Goal: Task Accomplishment & Management: Manage account settings

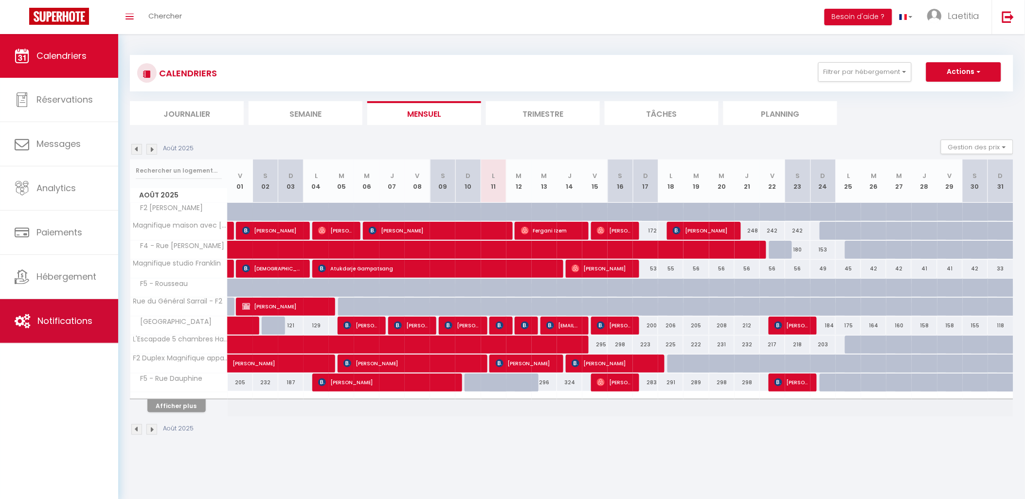
click at [59, 313] on link "Notifications" at bounding box center [59, 321] width 118 height 44
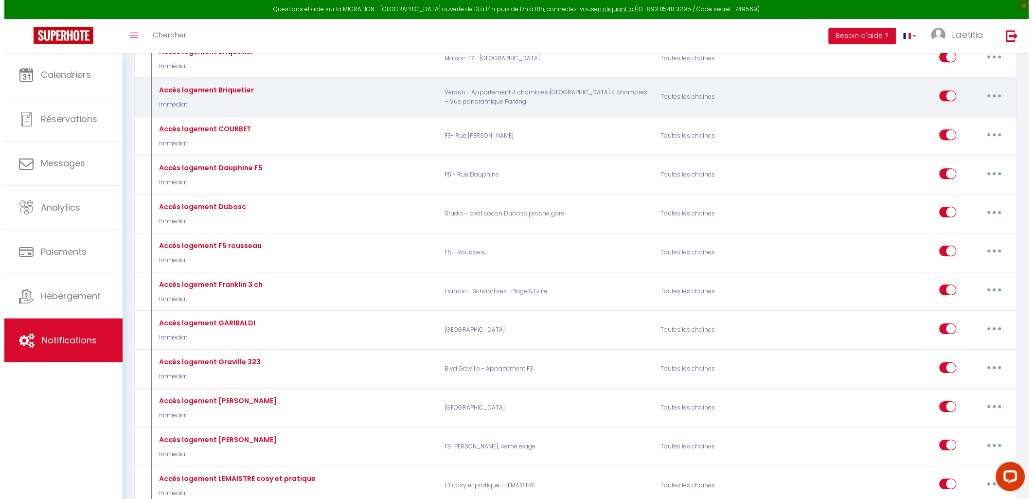
scroll to position [973, 0]
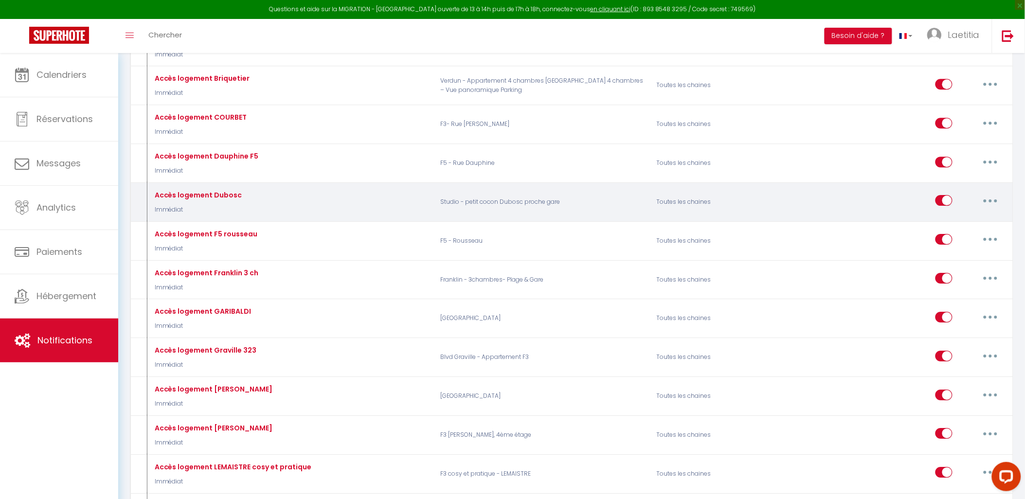
click at [990, 202] on icon "button" at bounding box center [990, 200] width 3 height 3
click at [954, 226] on link "Editer" at bounding box center [965, 223] width 72 height 17
type input "Accès logement Dubosc"
select select "Immédiat"
select select
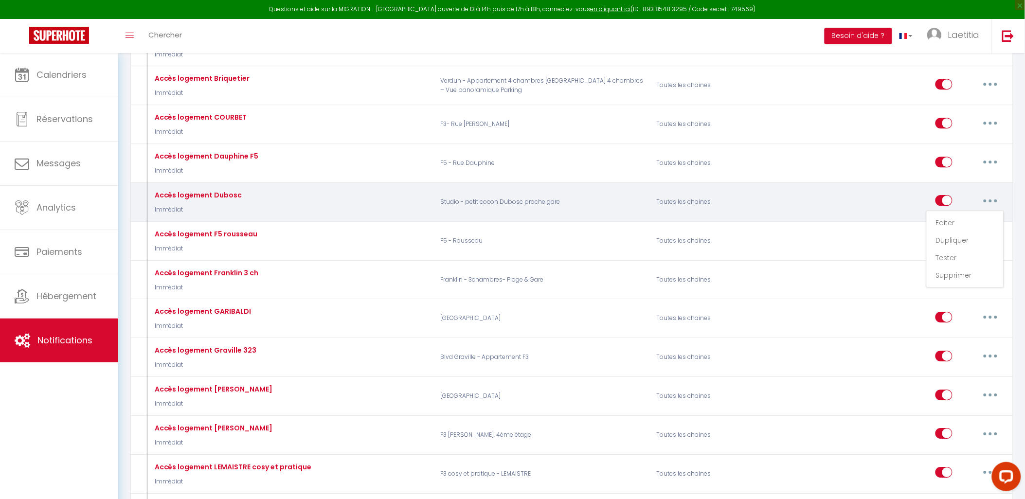
checkbox input "true"
checkbox input "false"
radio input "true"
type input "Code accès logement"
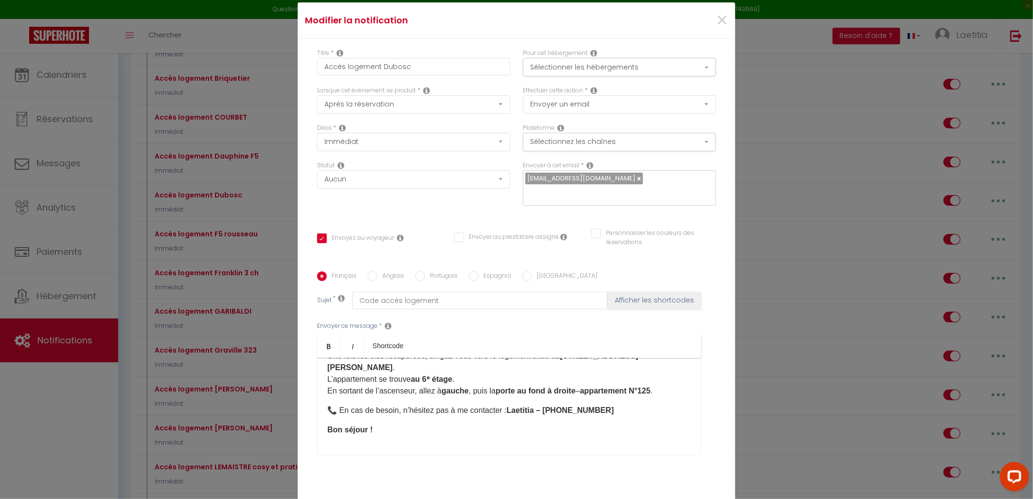
scroll to position [69, 0]
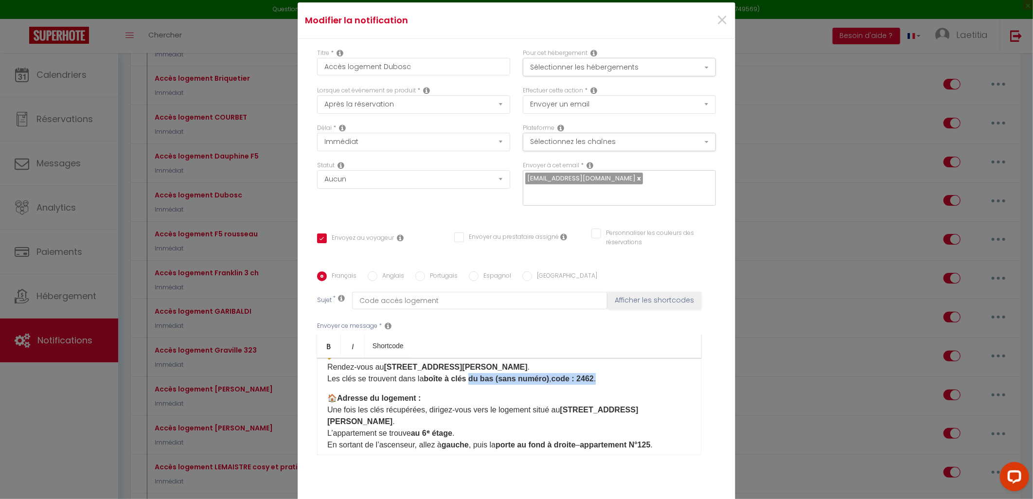
drag, startPoint x: 600, startPoint y: 379, endPoint x: 467, endPoint y: 378, distance: 132.8
click at [467, 378] on p "🔑 Accès aux clés : Rendez-vous au [STREET_ADDRESS][PERSON_NAME] . Les clés se t…" at bounding box center [509, 367] width 364 height 35
drag, startPoint x: 485, startPoint y: 380, endPoint x: 465, endPoint y: 380, distance: 19.9
click at [465, 380] on p "🔑 Accès aux clés : Rendez-vous au [STREET_ADDRESS][PERSON_NAME] . Les clés se t…" at bounding box center [509, 367] width 364 height 35
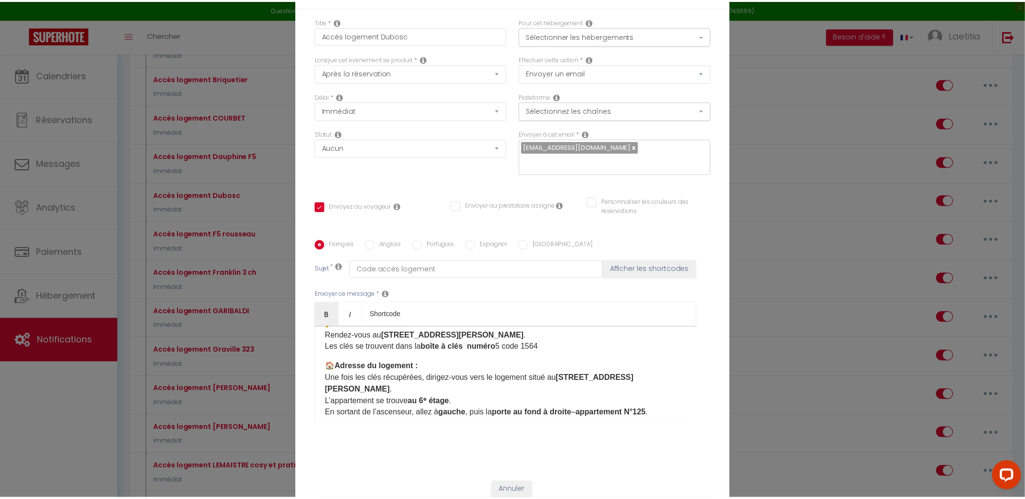
scroll to position [61, 0]
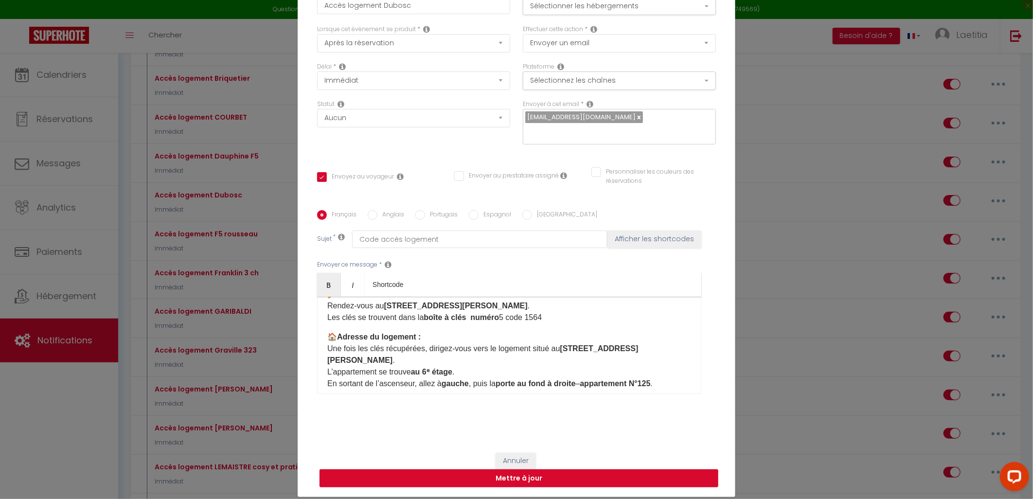
click at [523, 470] on button "Mettre à jour" at bounding box center [519, 478] width 399 height 18
checkbox input "true"
checkbox input "false"
